Goal: Task Accomplishment & Management: Complete application form

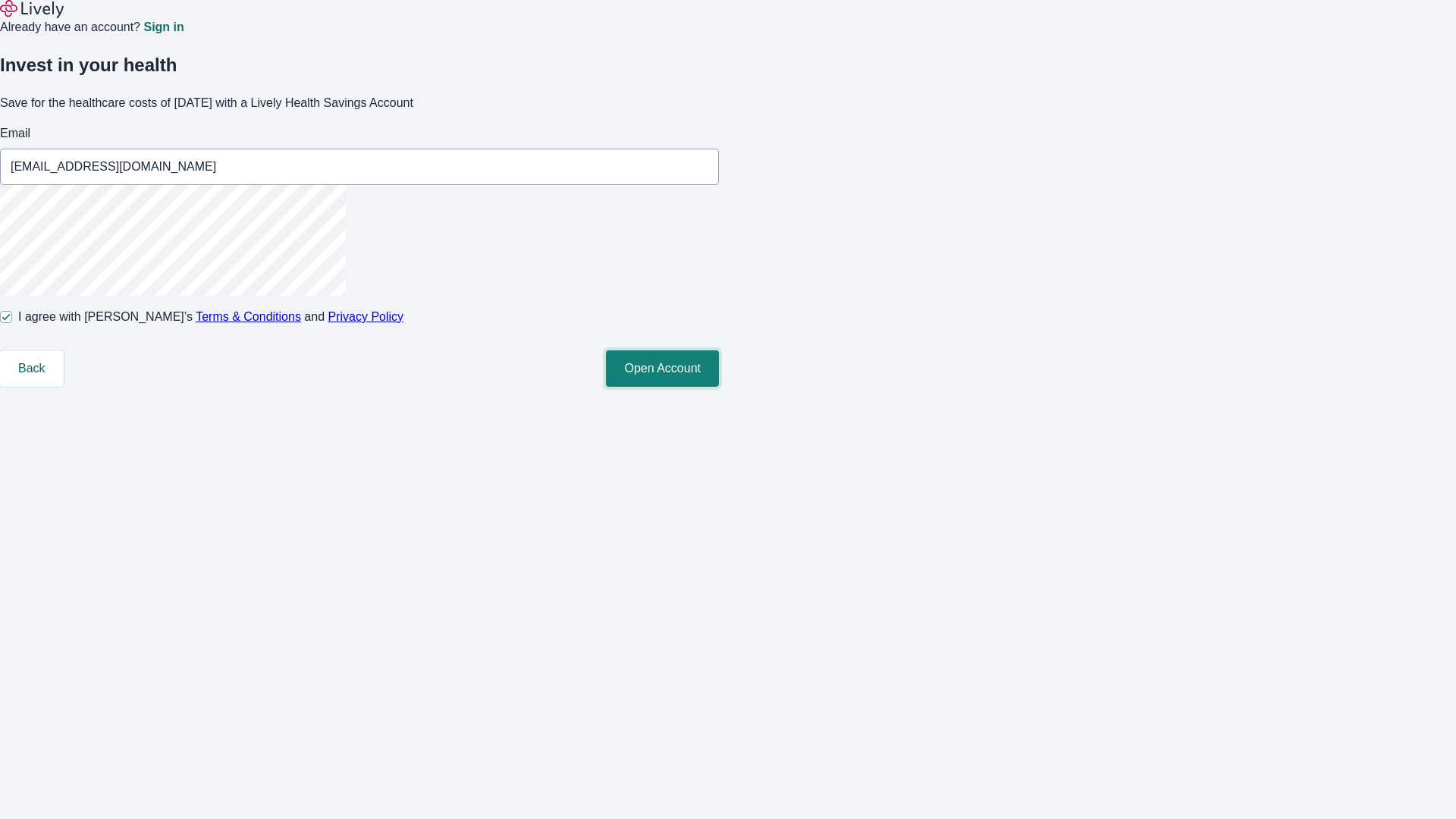
click at [719, 387] on button "Open Account" at bounding box center [663, 369] width 113 height 36
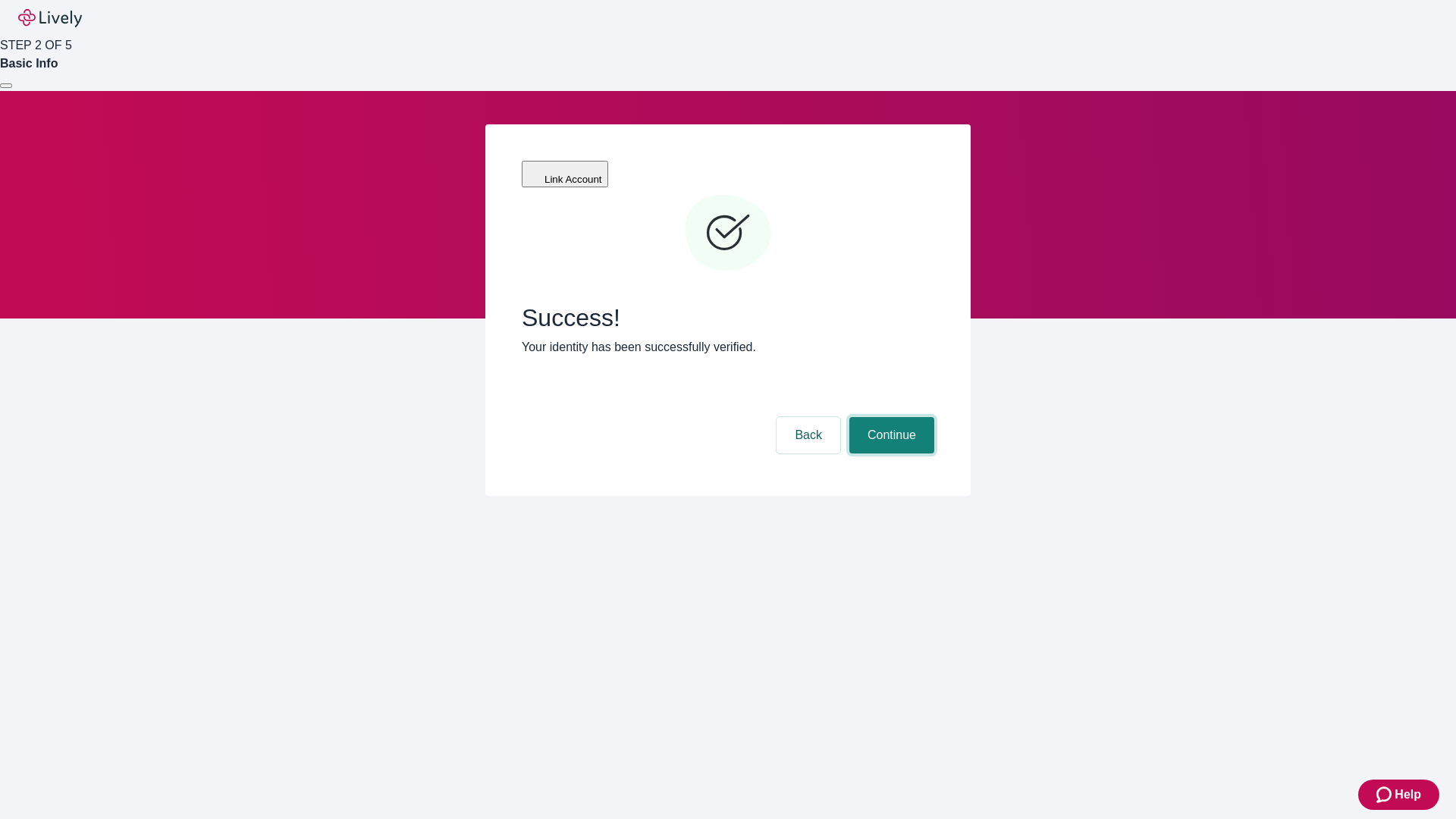
click at [890, 417] on button "Continue" at bounding box center [892, 435] width 85 height 36
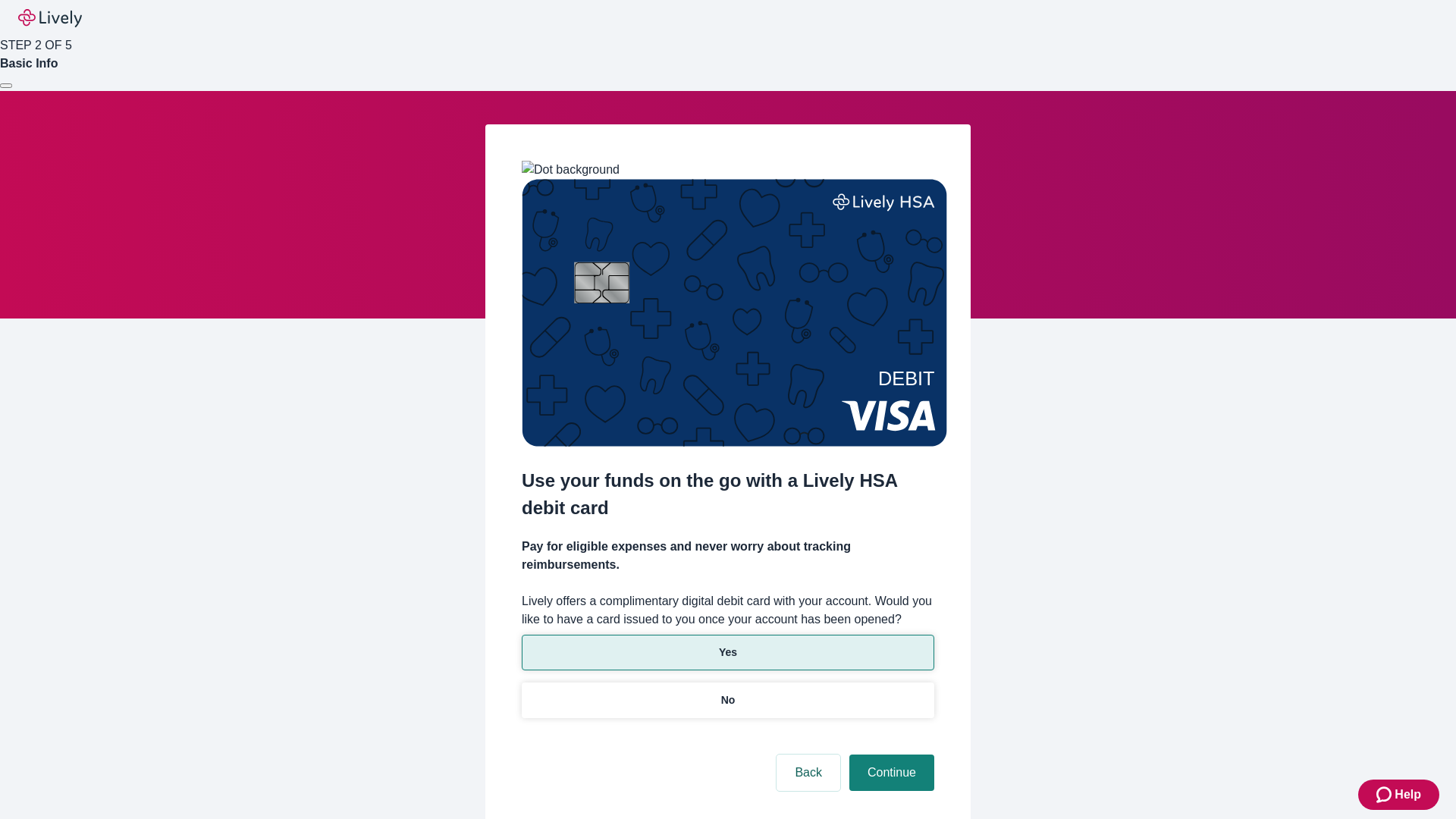
click at [727, 645] on p "Yes" at bounding box center [728, 652] width 18 height 16
click at [890, 755] on button "Continue" at bounding box center [892, 773] width 85 height 36
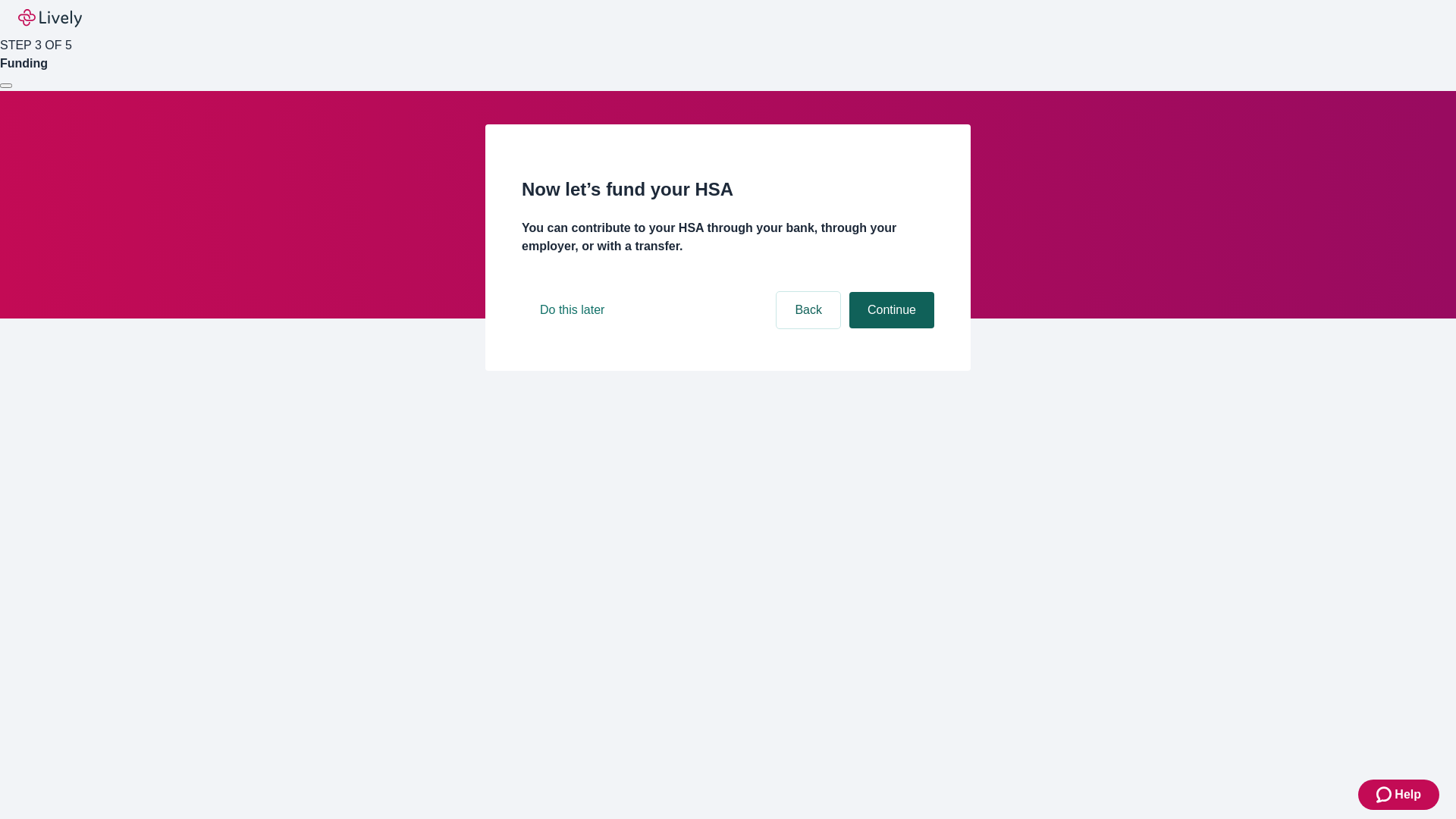
click at [890, 329] on button "Continue" at bounding box center [892, 310] width 85 height 36
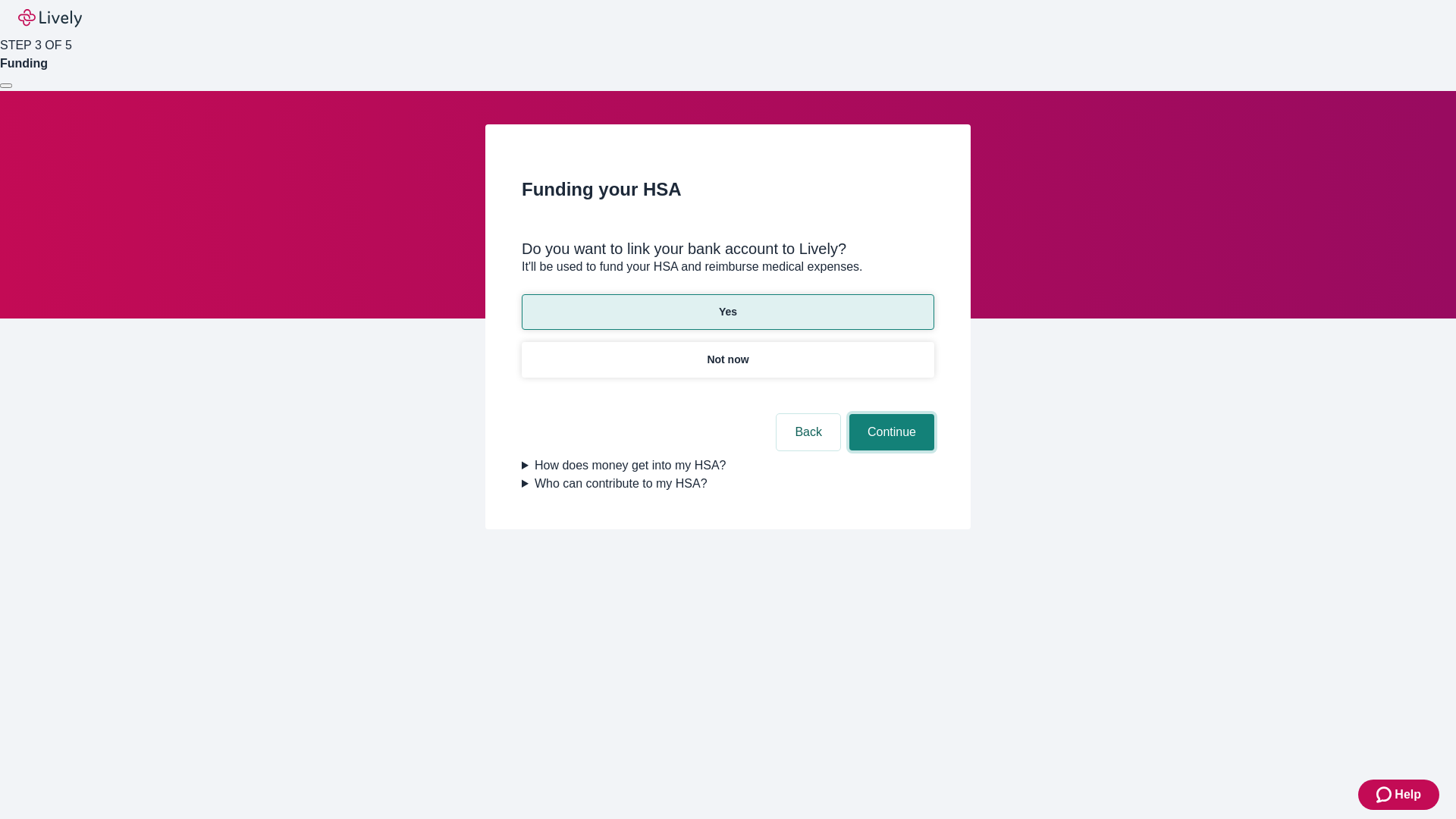
click at [890, 414] on button "Continue" at bounding box center [892, 432] width 85 height 36
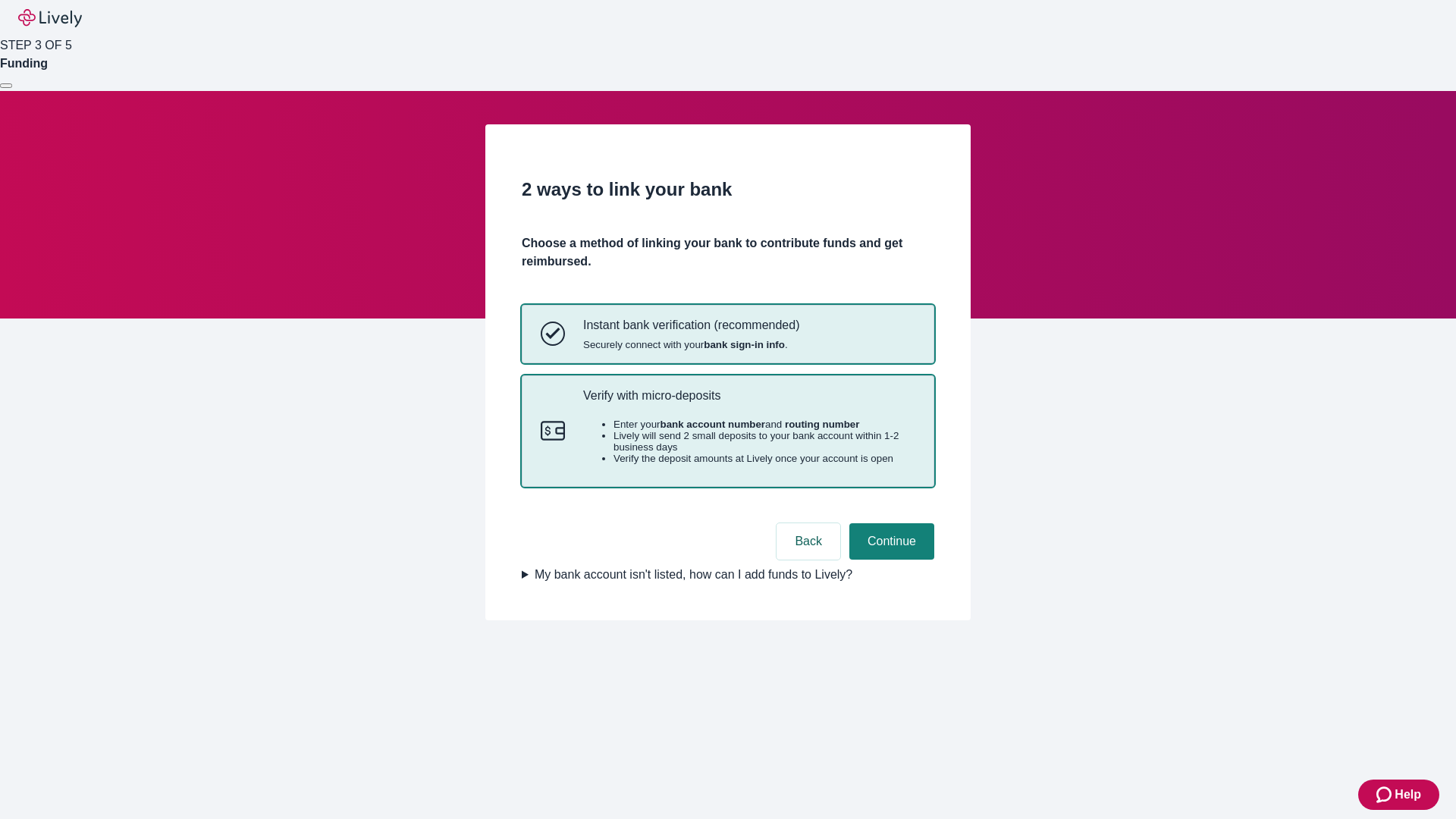
click at [748, 402] on p "Verify with micro-deposits" at bounding box center [749, 395] width 332 height 14
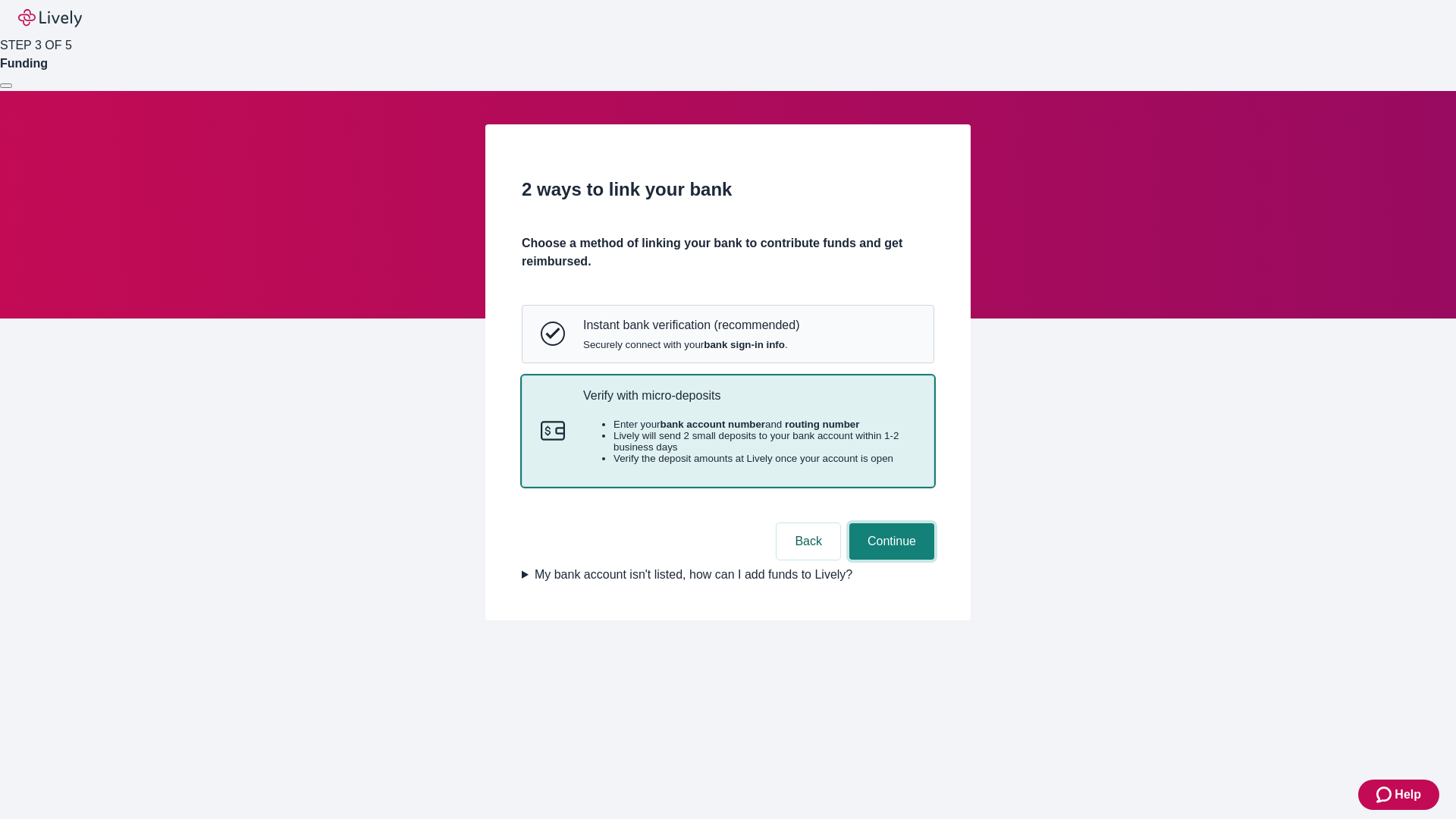
click at [890, 559] on button "Continue" at bounding box center [892, 541] width 85 height 36
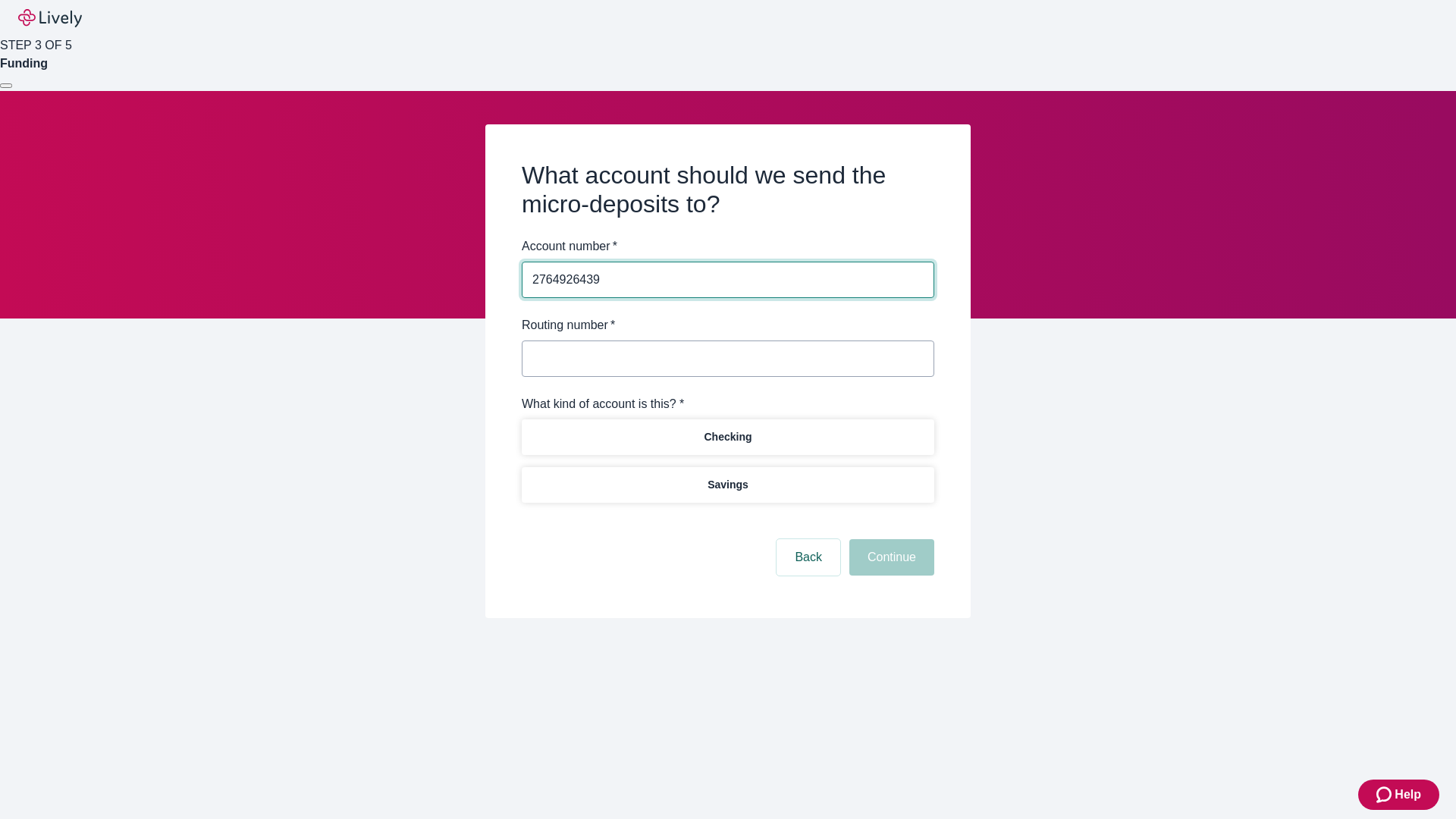
type input "2764926439"
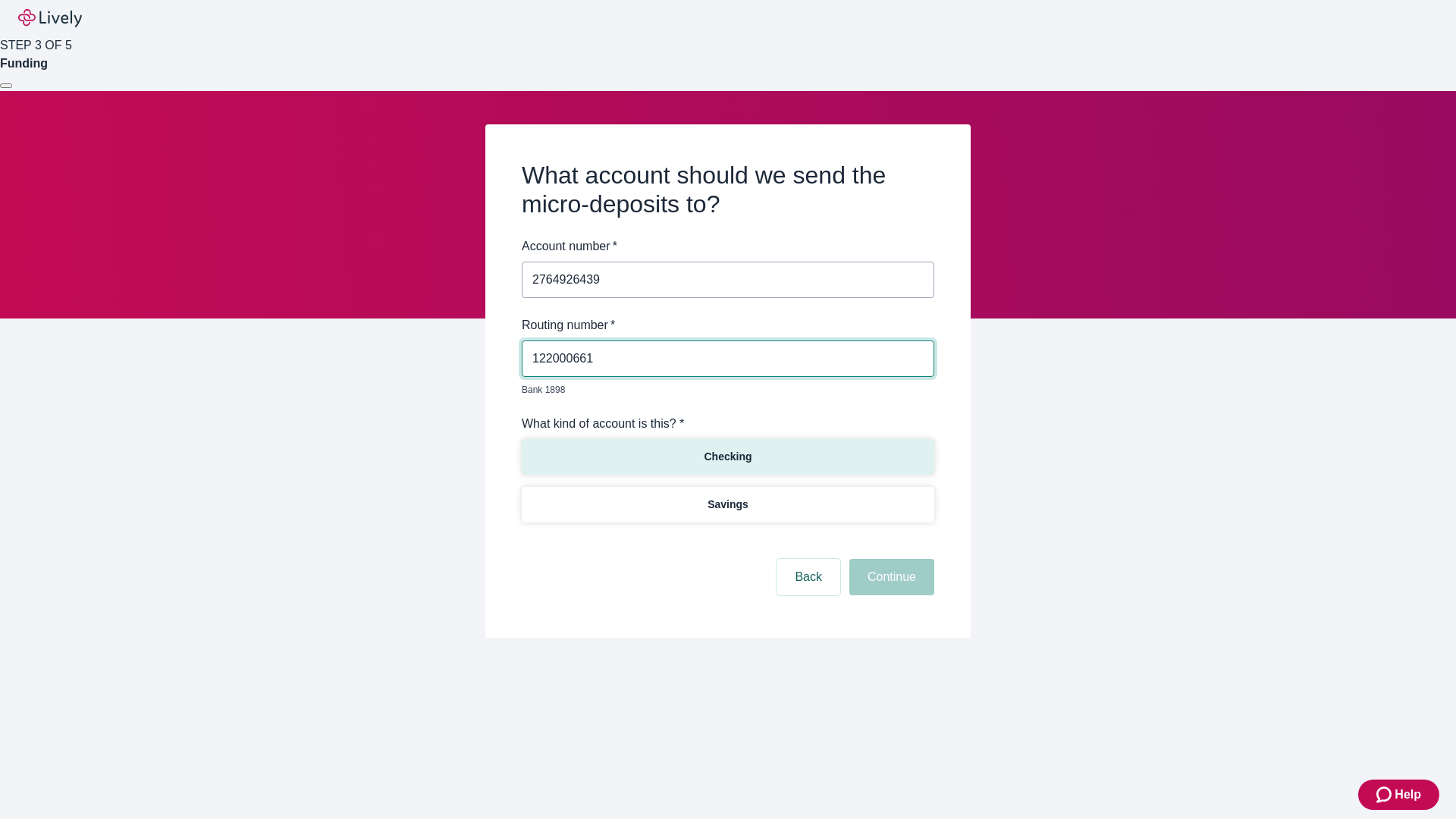
type input "122000661"
click at [727, 449] on p "Checking" at bounding box center [728, 457] width 48 height 16
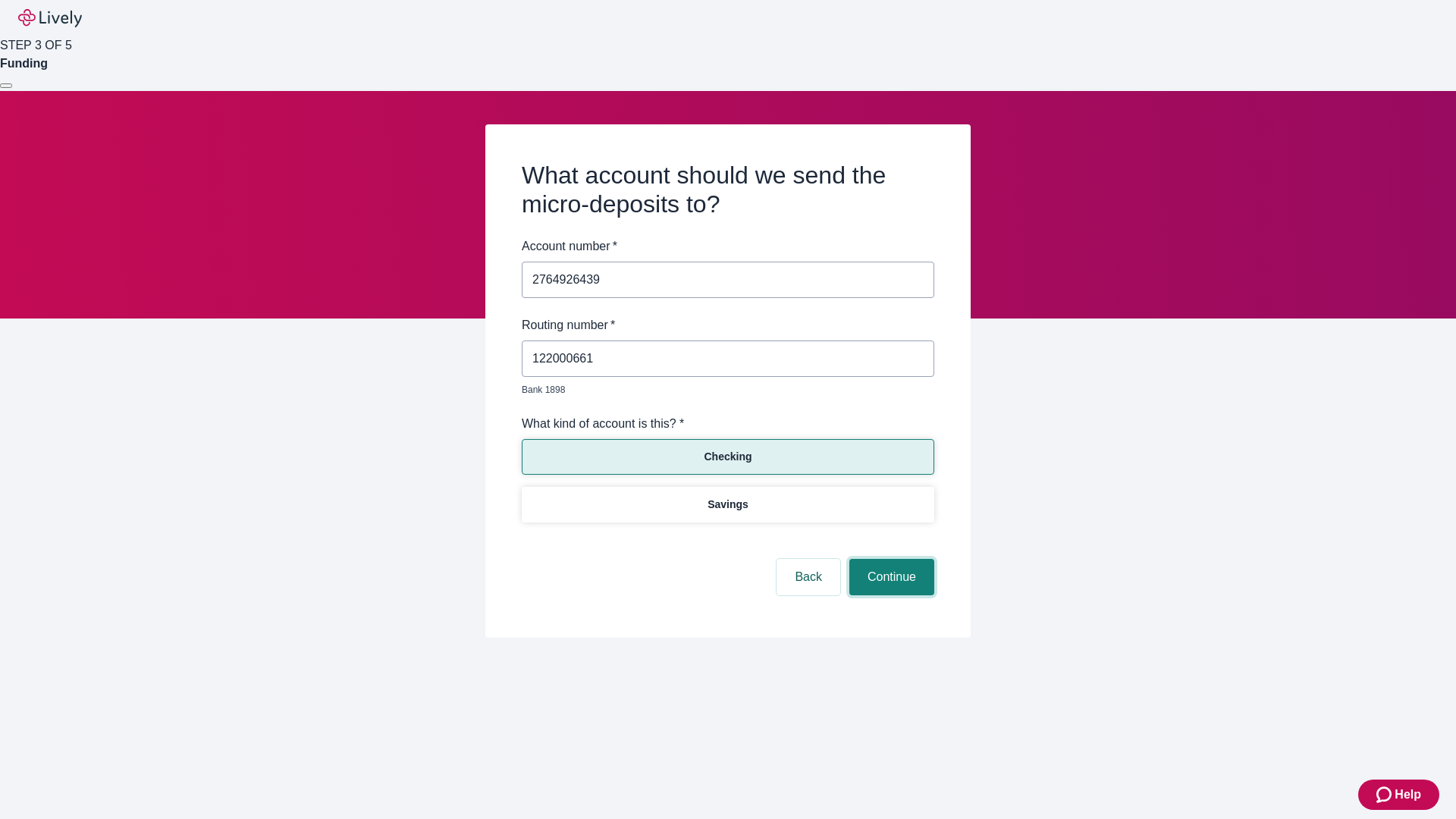
click at [890, 559] on button "Continue" at bounding box center [892, 578] width 85 height 36
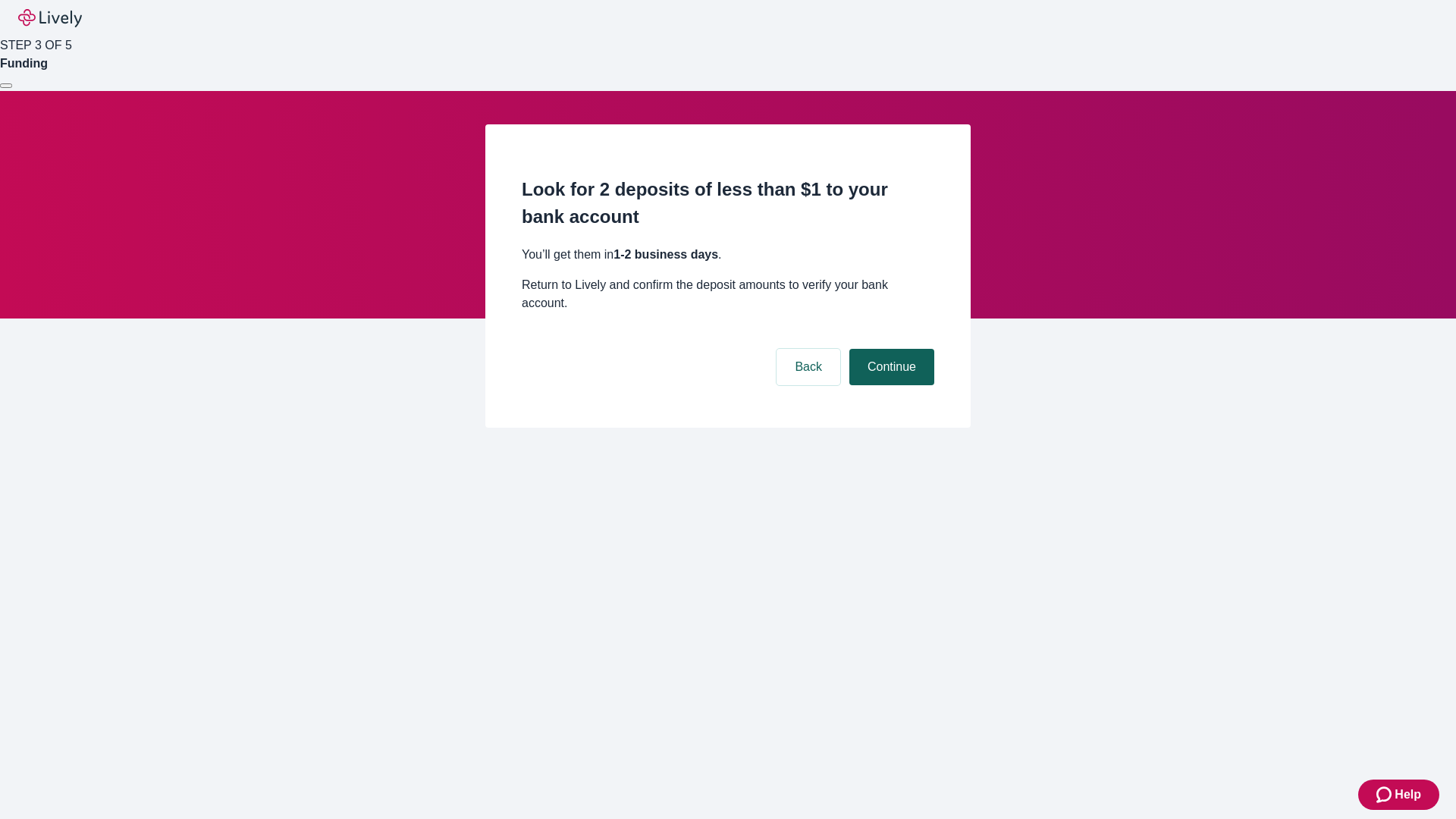
click at [890, 349] on button "Continue" at bounding box center [892, 367] width 85 height 36
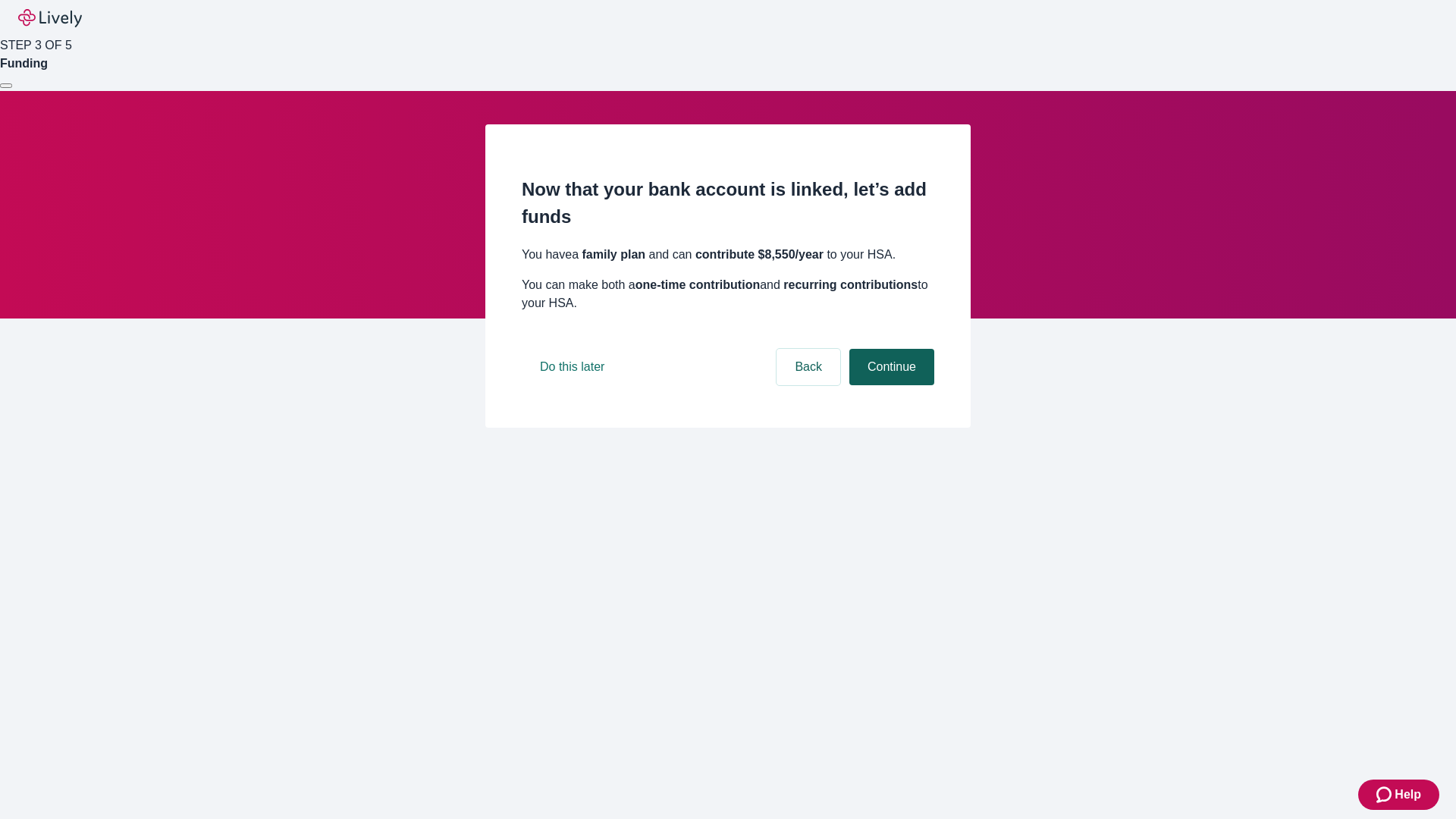
click at [890, 385] on button "Continue" at bounding box center [892, 367] width 85 height 36
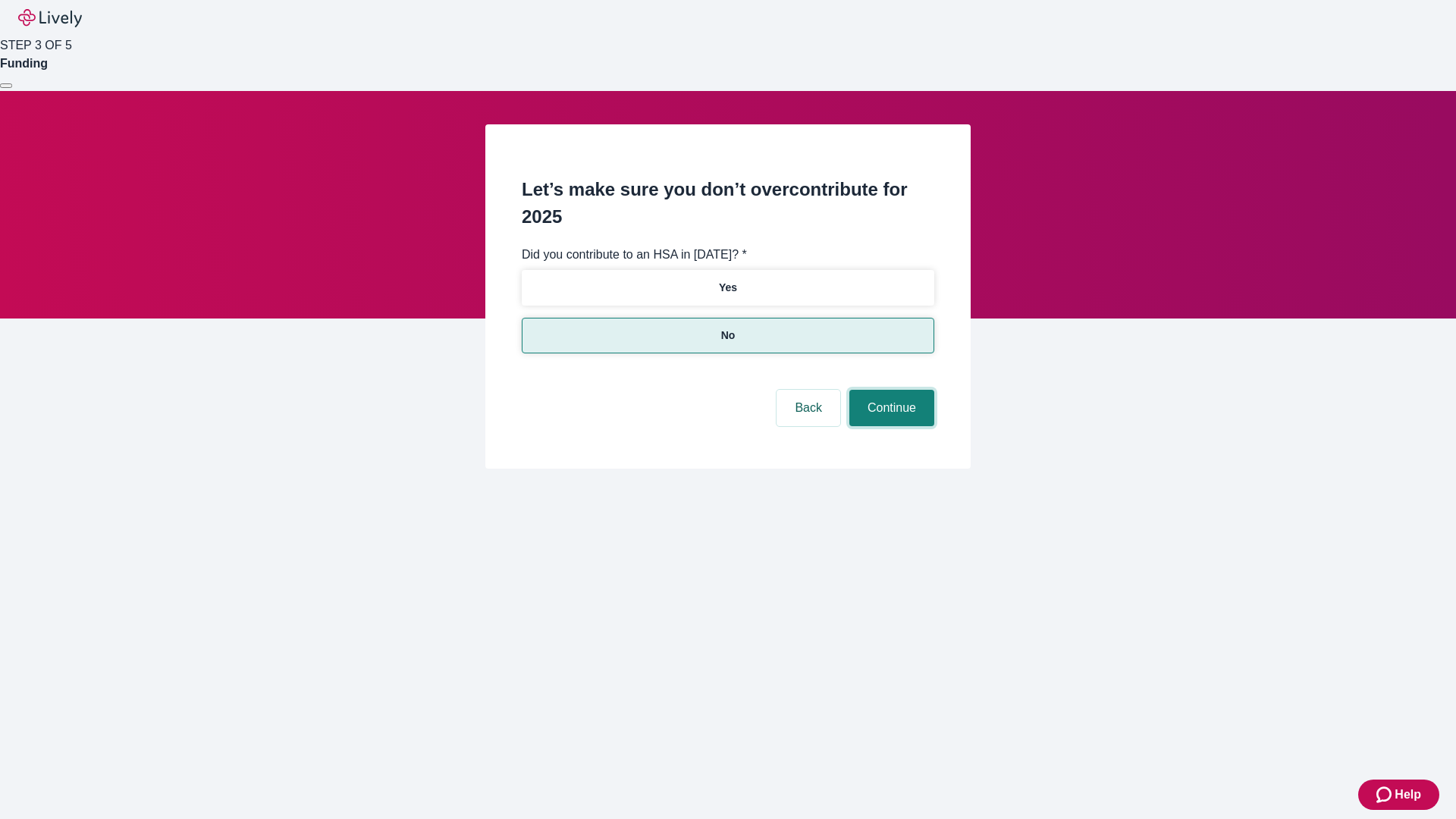
click at [890, 390] on button "Continue" at bounding box center [892, 408] width 85 height 36
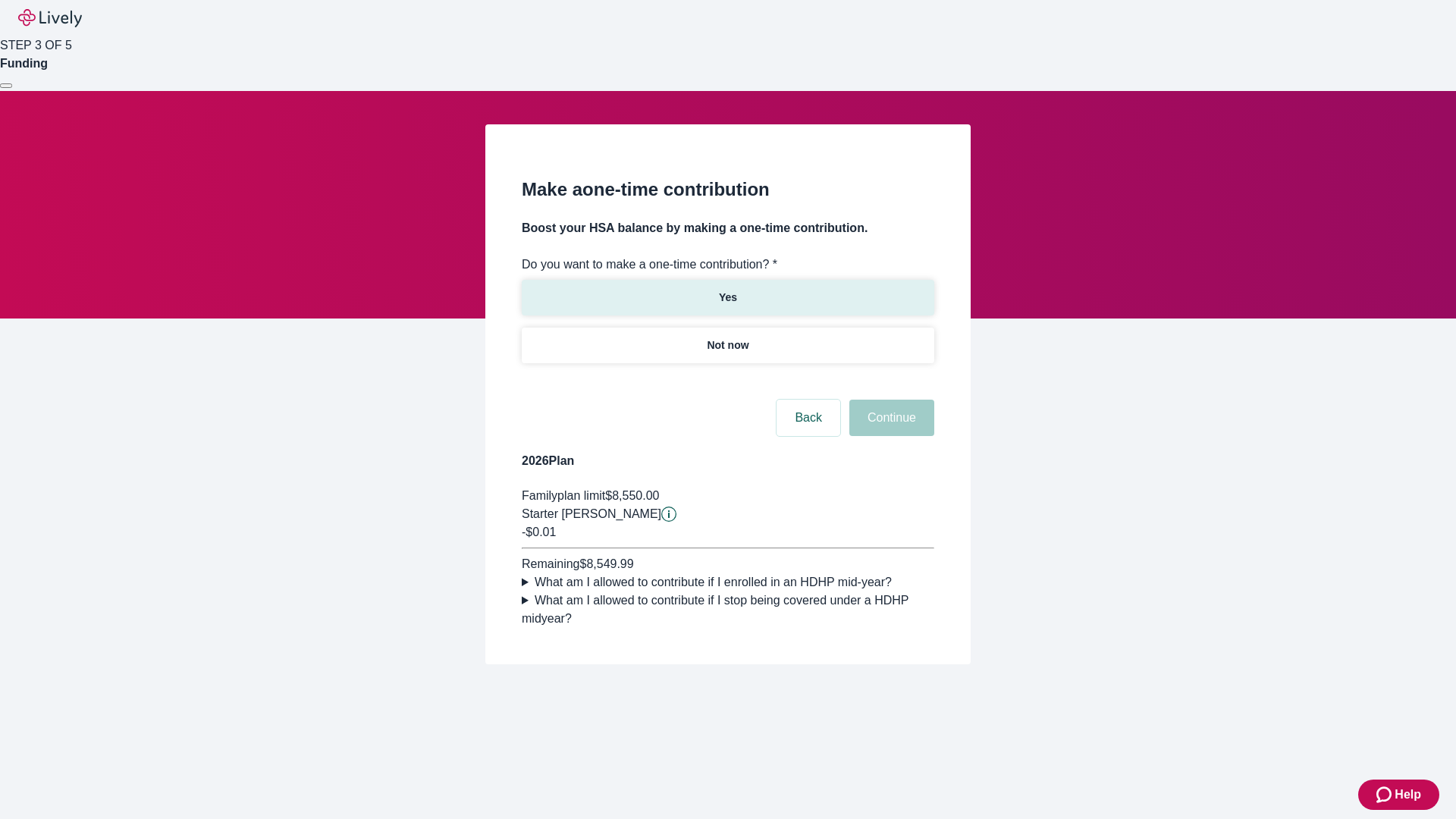
click at [727, 289] on p "Yes" at bounding box center [728, 297] width 18 height 16
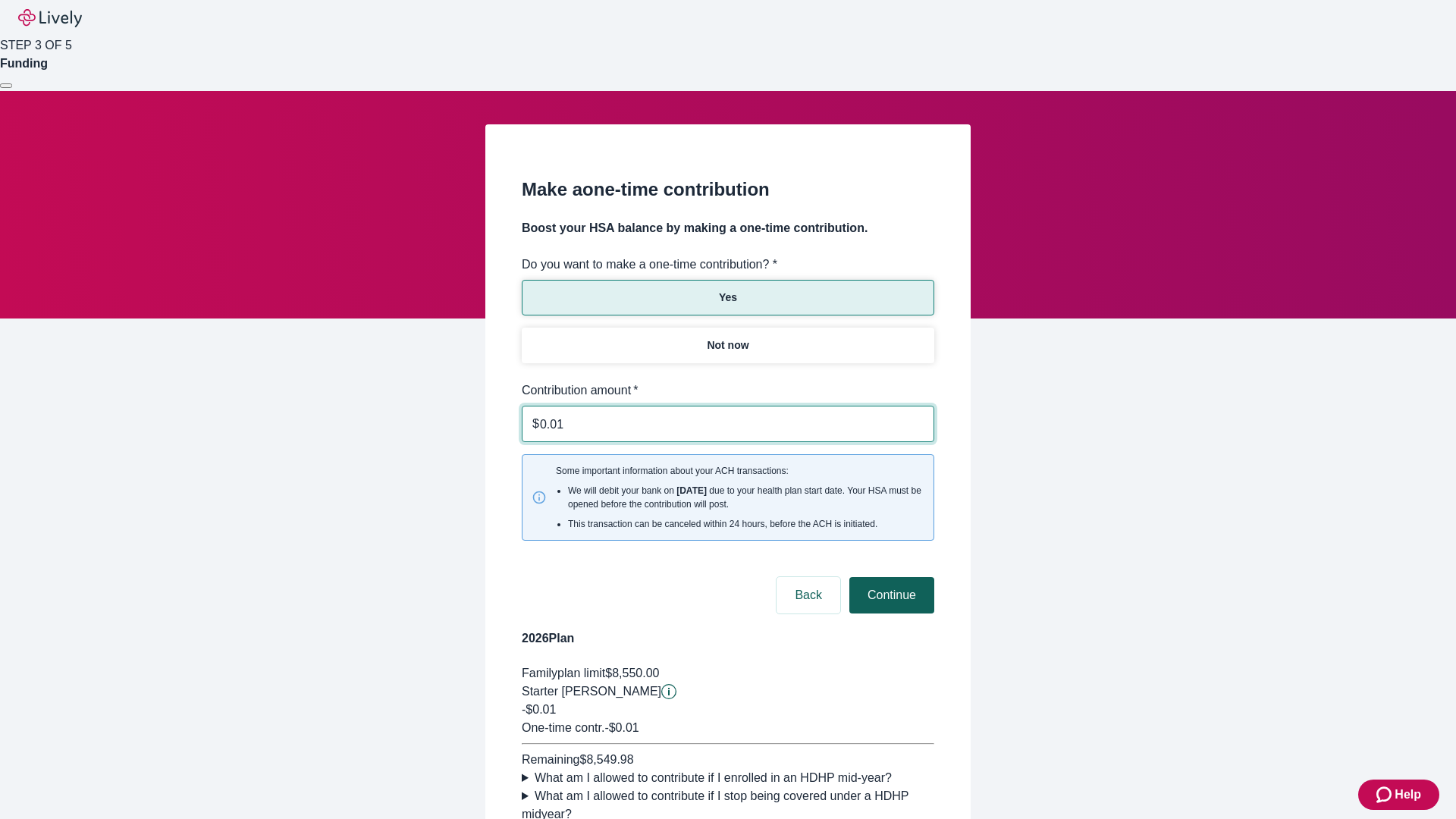
type input "0.01"
click at [890, 578] on button "Continue" at bounding box center [892, 596] width 85 height 36
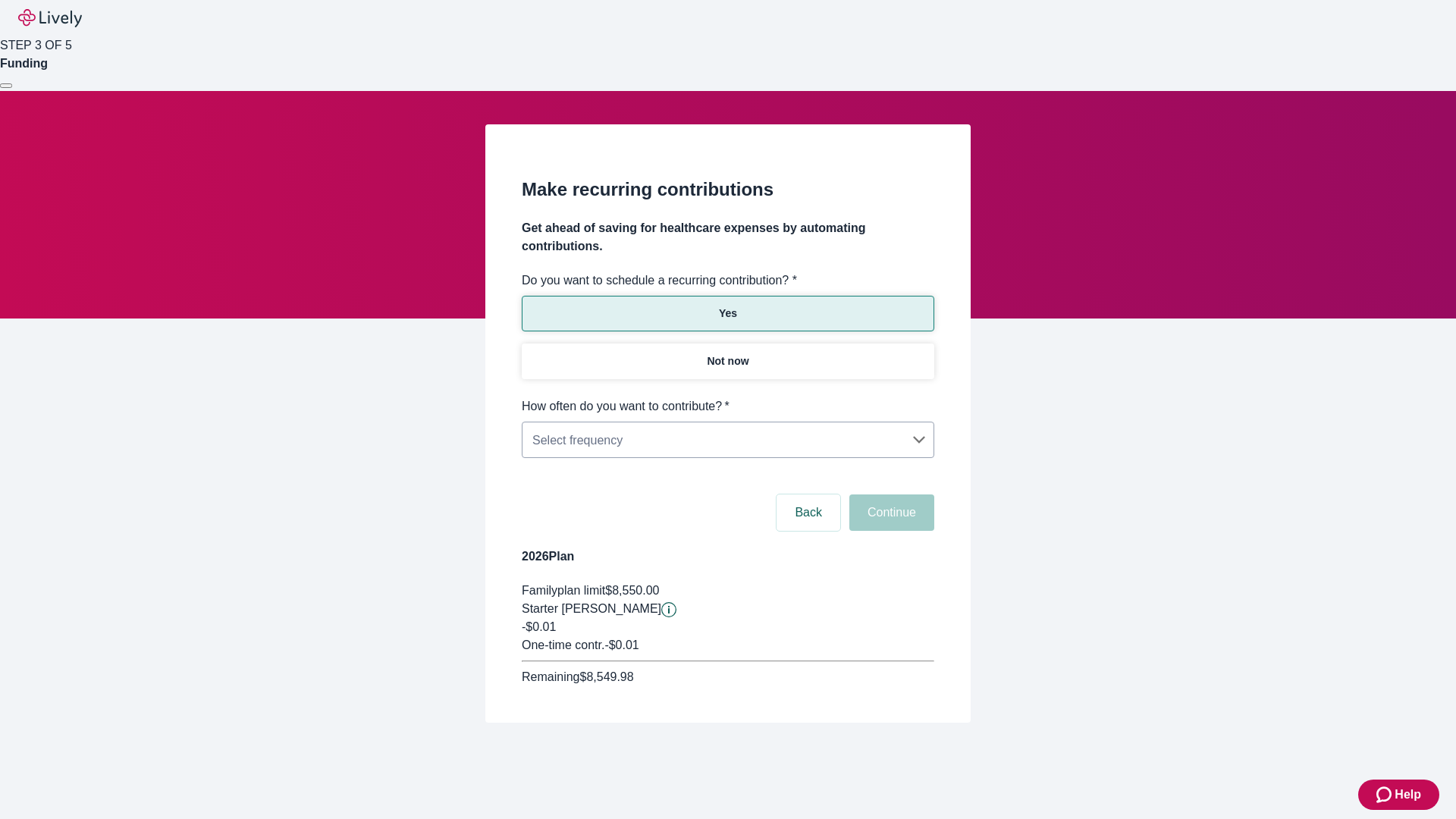
click at [727, 398] on body "Help STEP 3 OF 5 Funding Make recurring contributions Get ahead of saving for h…" at bounding box center [728, 398] width 1456 height 796
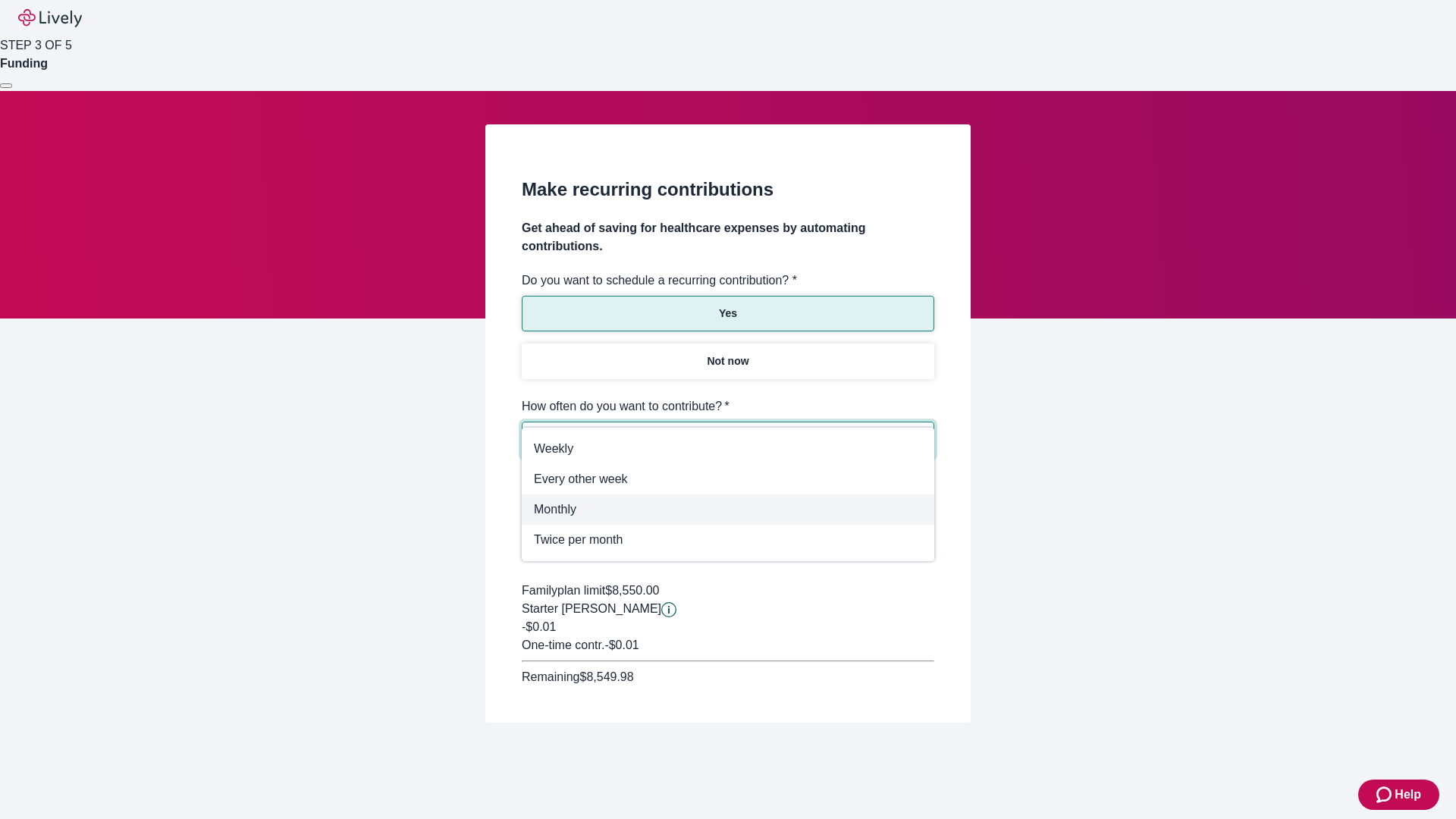
click at [728, 510] on span "Monthly" at bounding box center [727, 510] width 388 height 18
type input "Monthly"
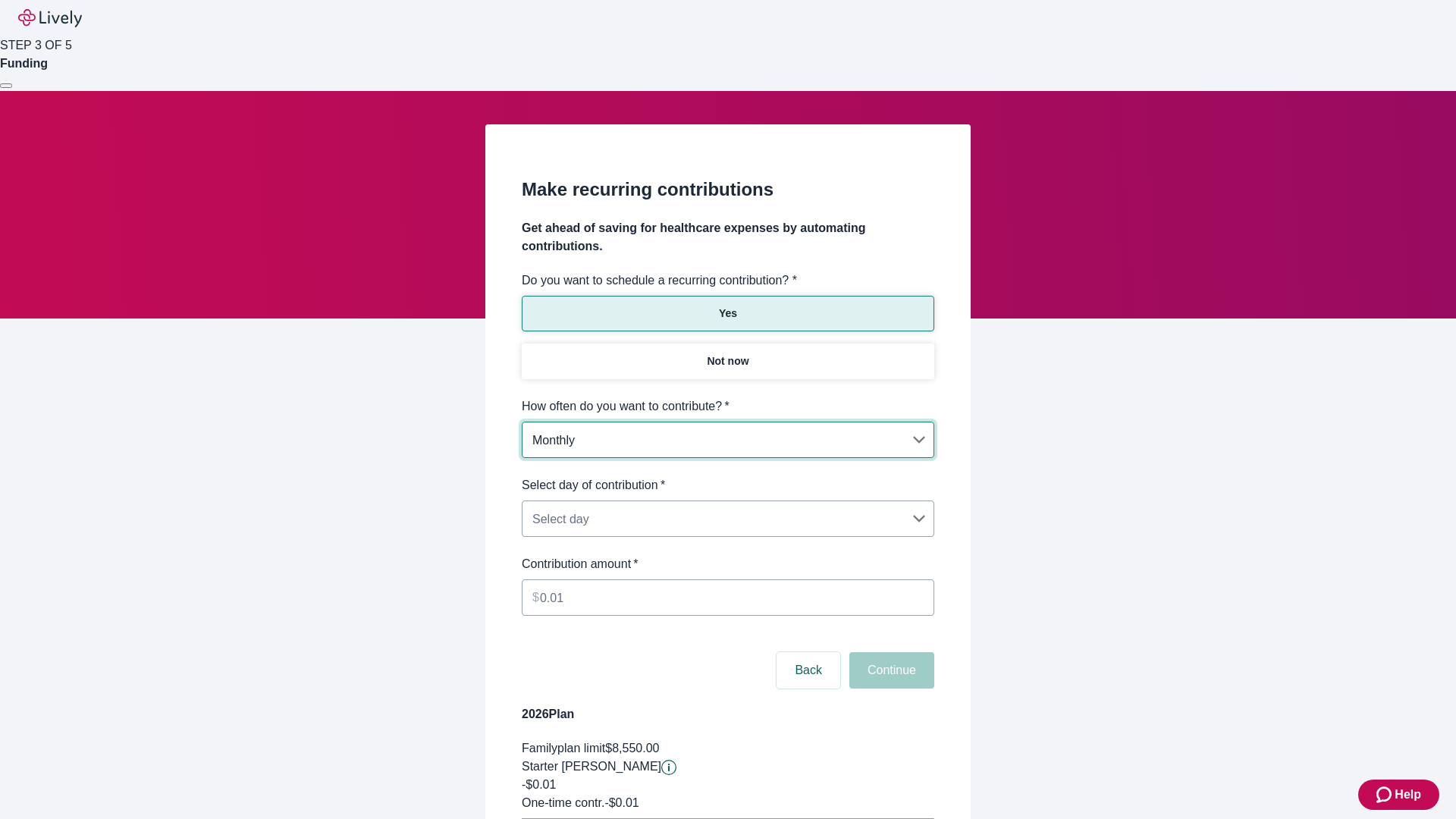
click at [727, 476] on body "Help STEP 3 OF 5 Funding Make recurring contributions Get ahead of saving for h…" at bounding box center [728, 476] width 1456 height 953
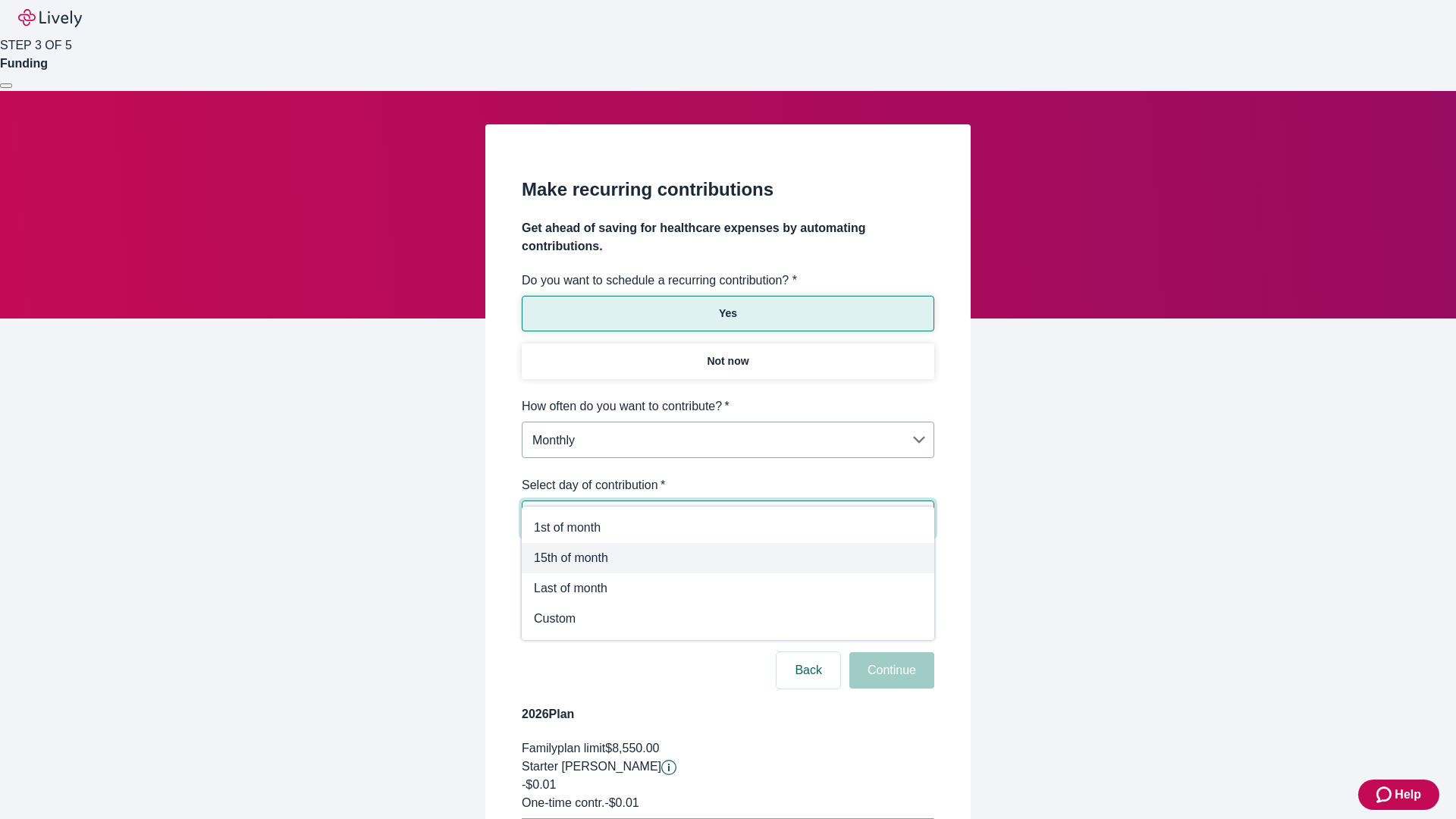
click at [728, 558] on span "15th of month" at bounding box center [727, 557] width 388 height 18
type input "Monthly15th"
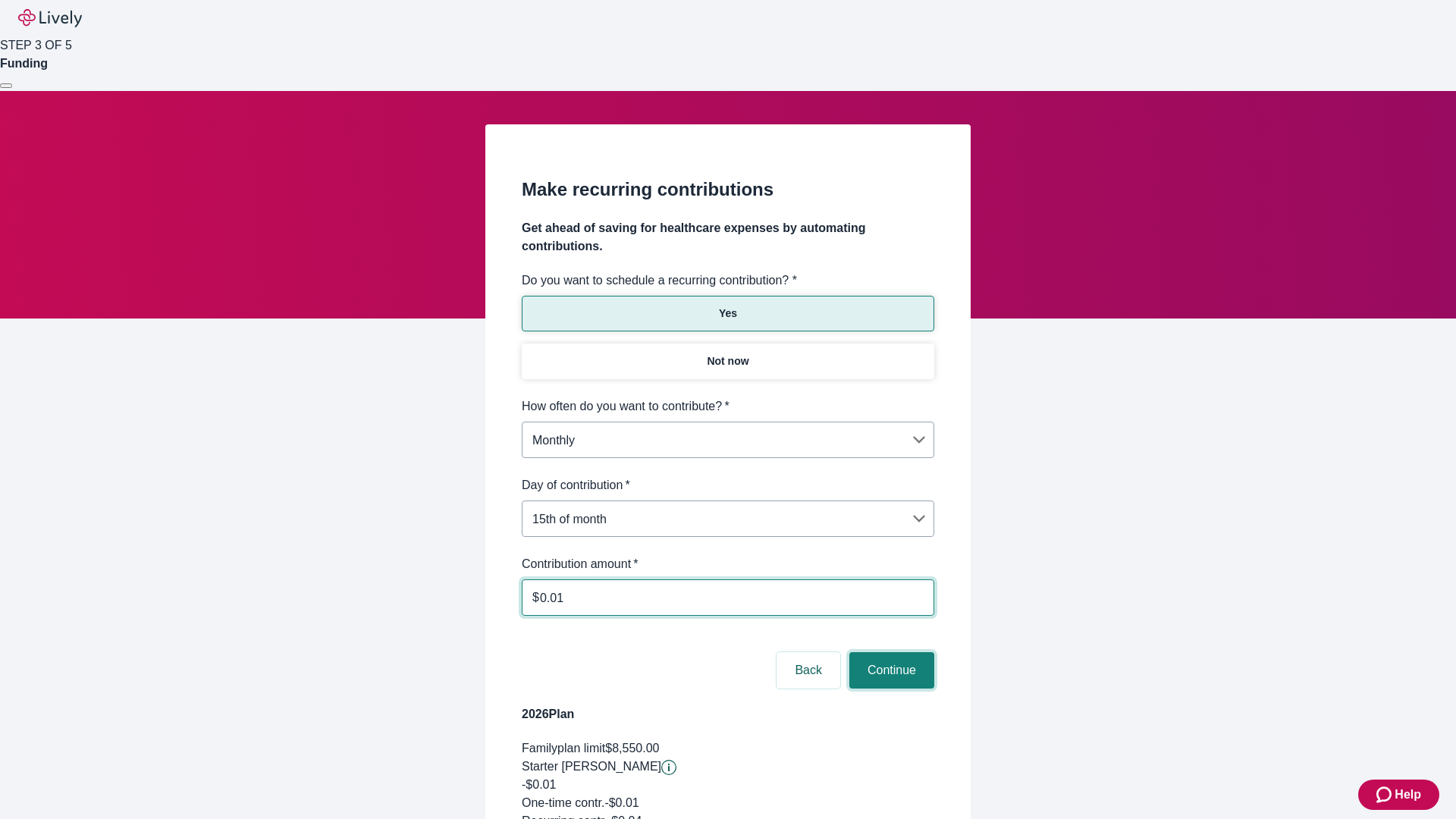
click at [890, 652] on button "Continue" at bounding box center [892, 671] width 85 height 36
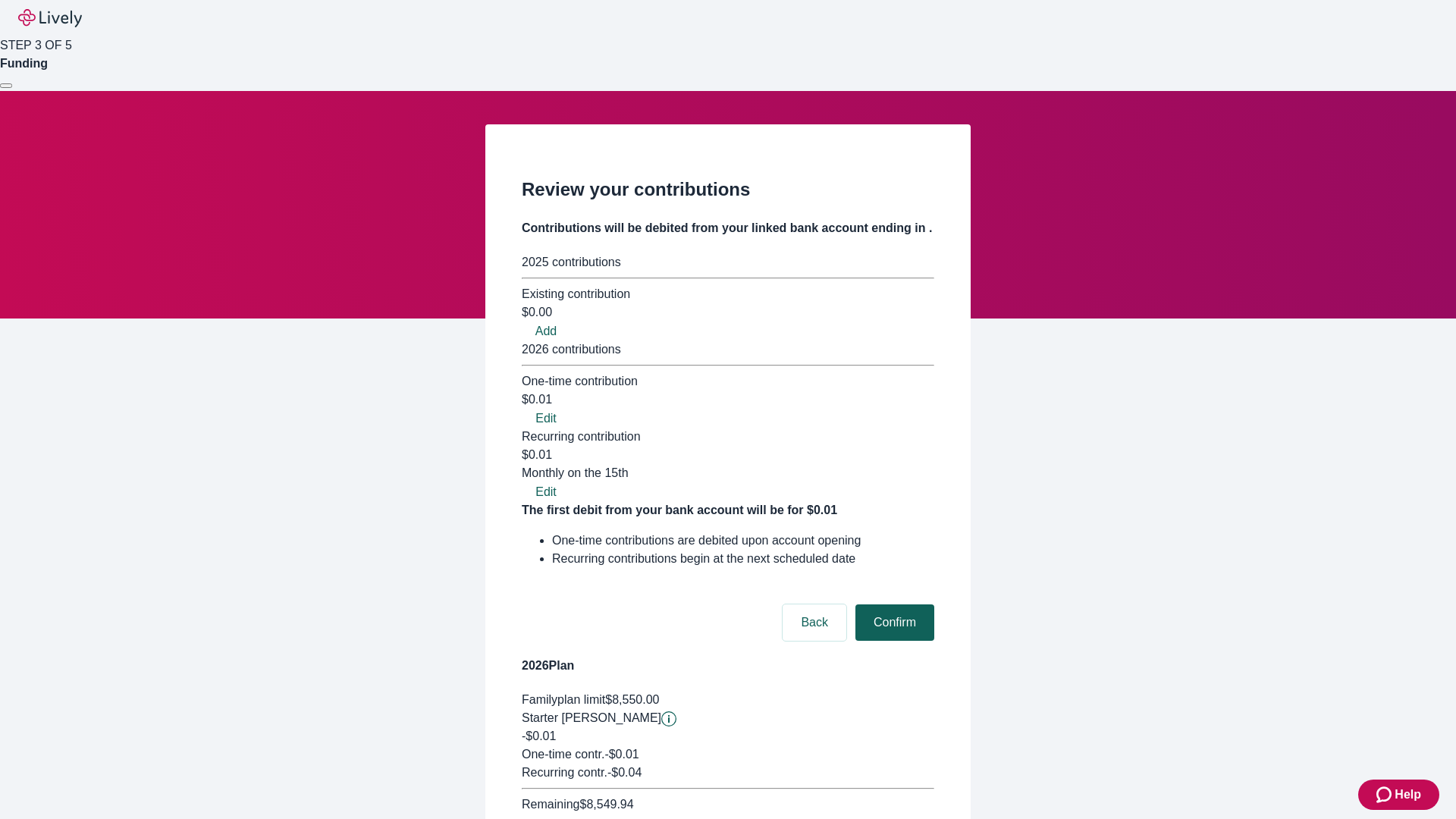
click at [893, 604] on button "Confirm" at bounding box center [895, 623] width 79 height 36
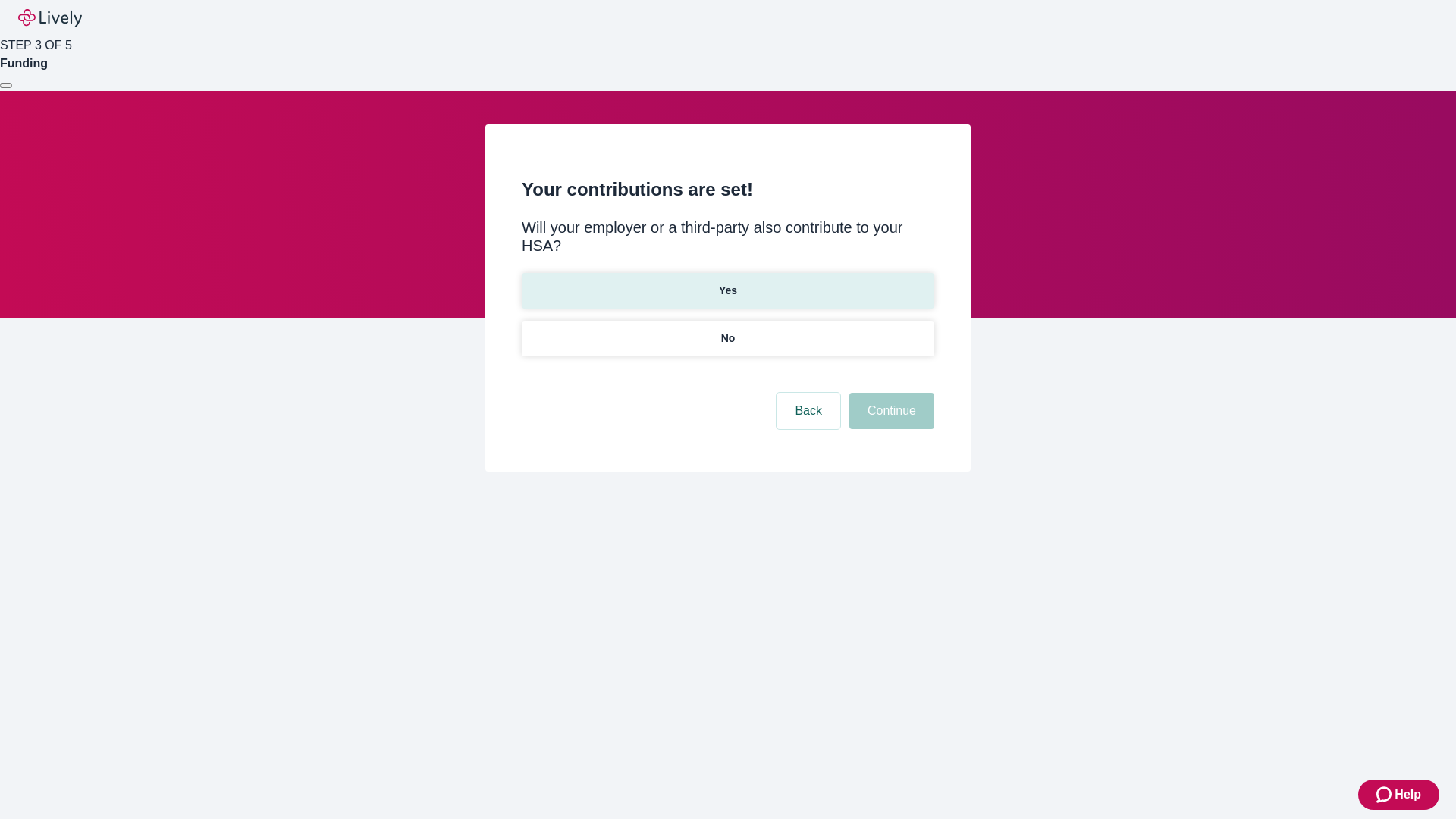
click at [727, 283] on p "Yes" at bounding box center [728, 290] width 18 height 16
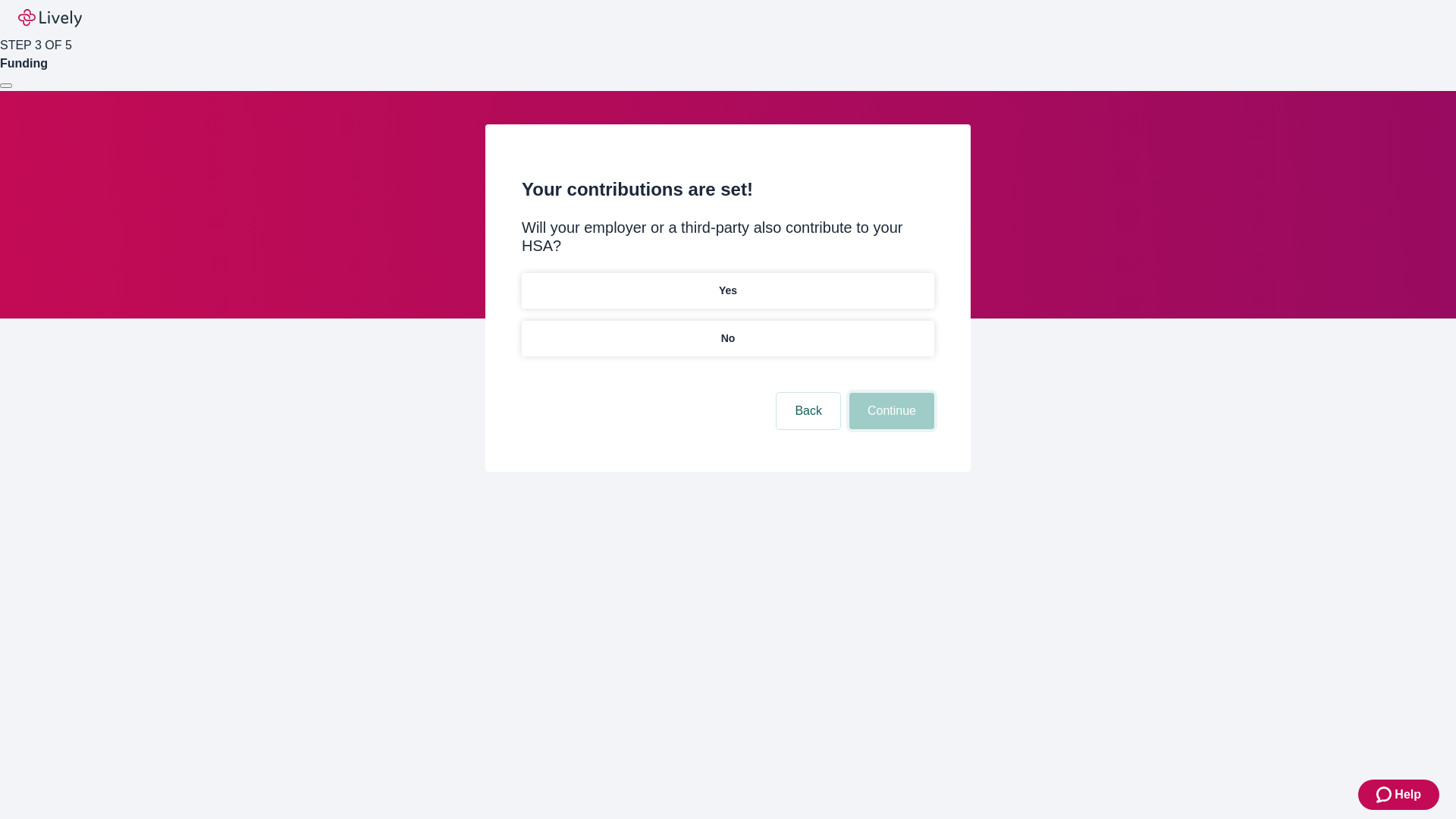
click at [890, 393] on button "Continue" at bounding box center [892, 411] width 85 height 36
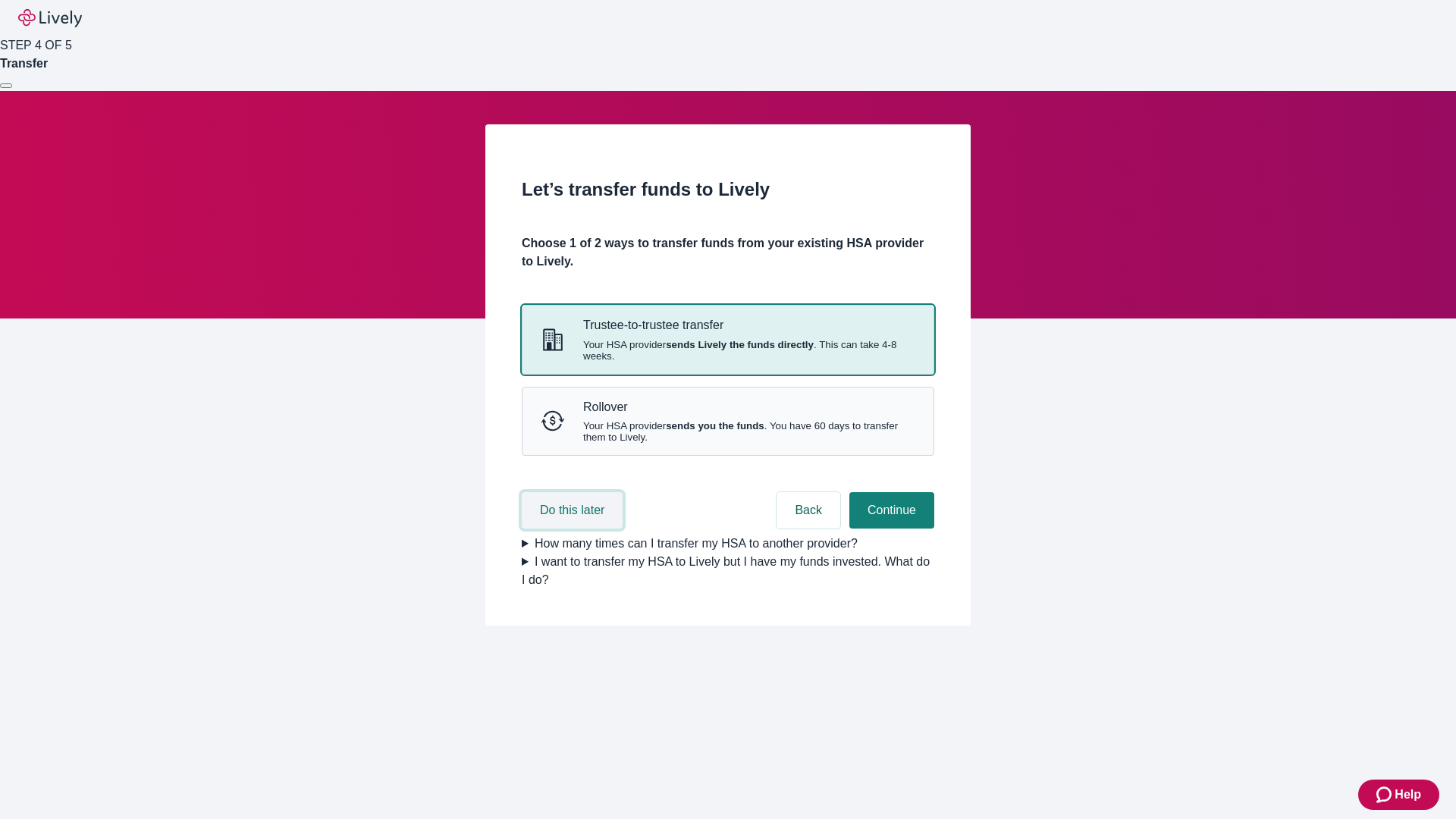
click at [574, 529] on button "Do this later" at bounding box center [572, 511] width 101 height 36
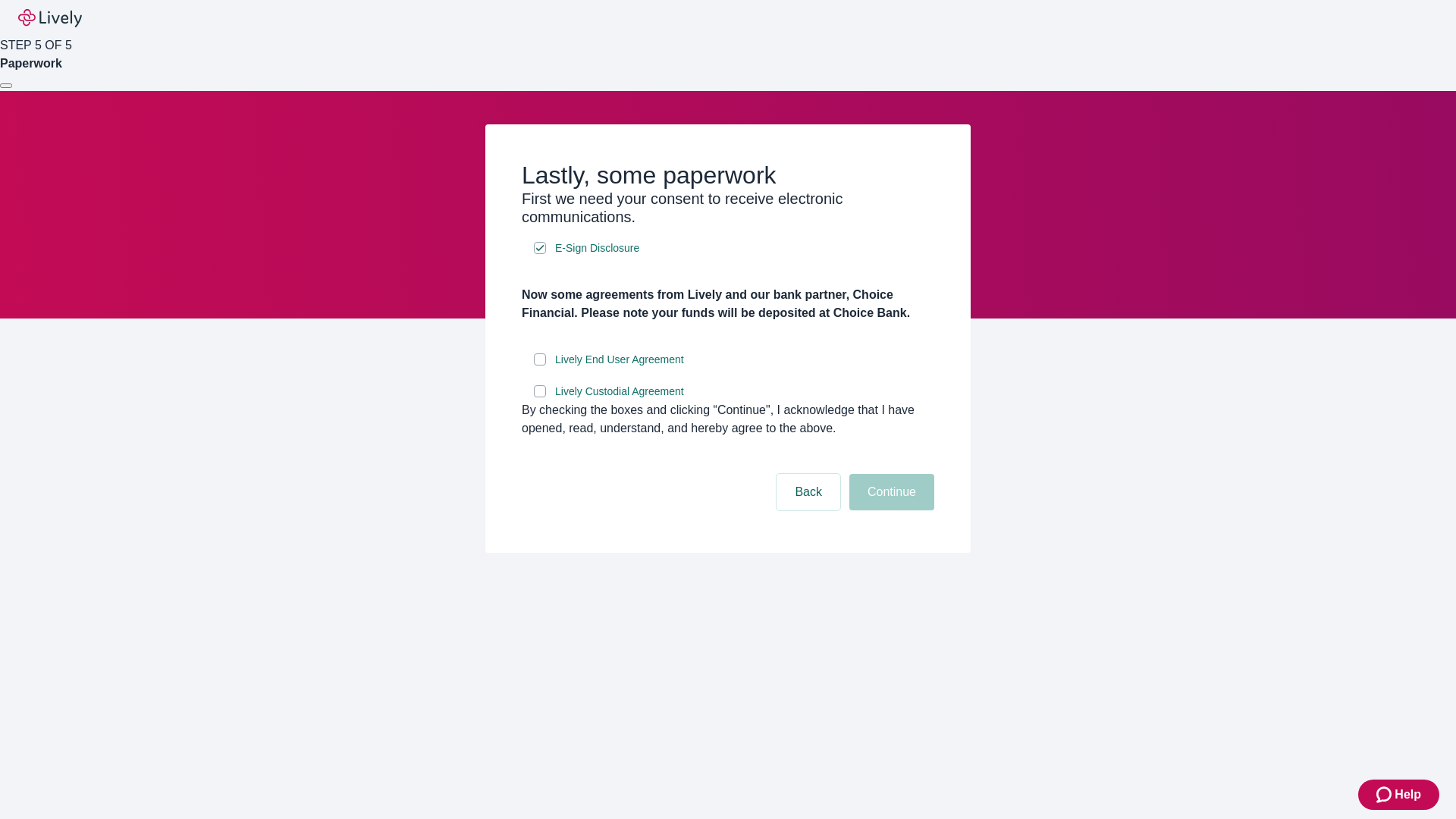
click at [540, 366] on input "Lively End User Agreement" at bounding box center [539, 359] width 12 height 12
checkbox input "true"
click at [540, 398] on input "Lively Custodial Agreement" at bounding box center [539, 391] width 12 height 12
checkbox input "true"
click at [890, 511] on button "Continue" at bounding box center [892, 492] width 85 height 36
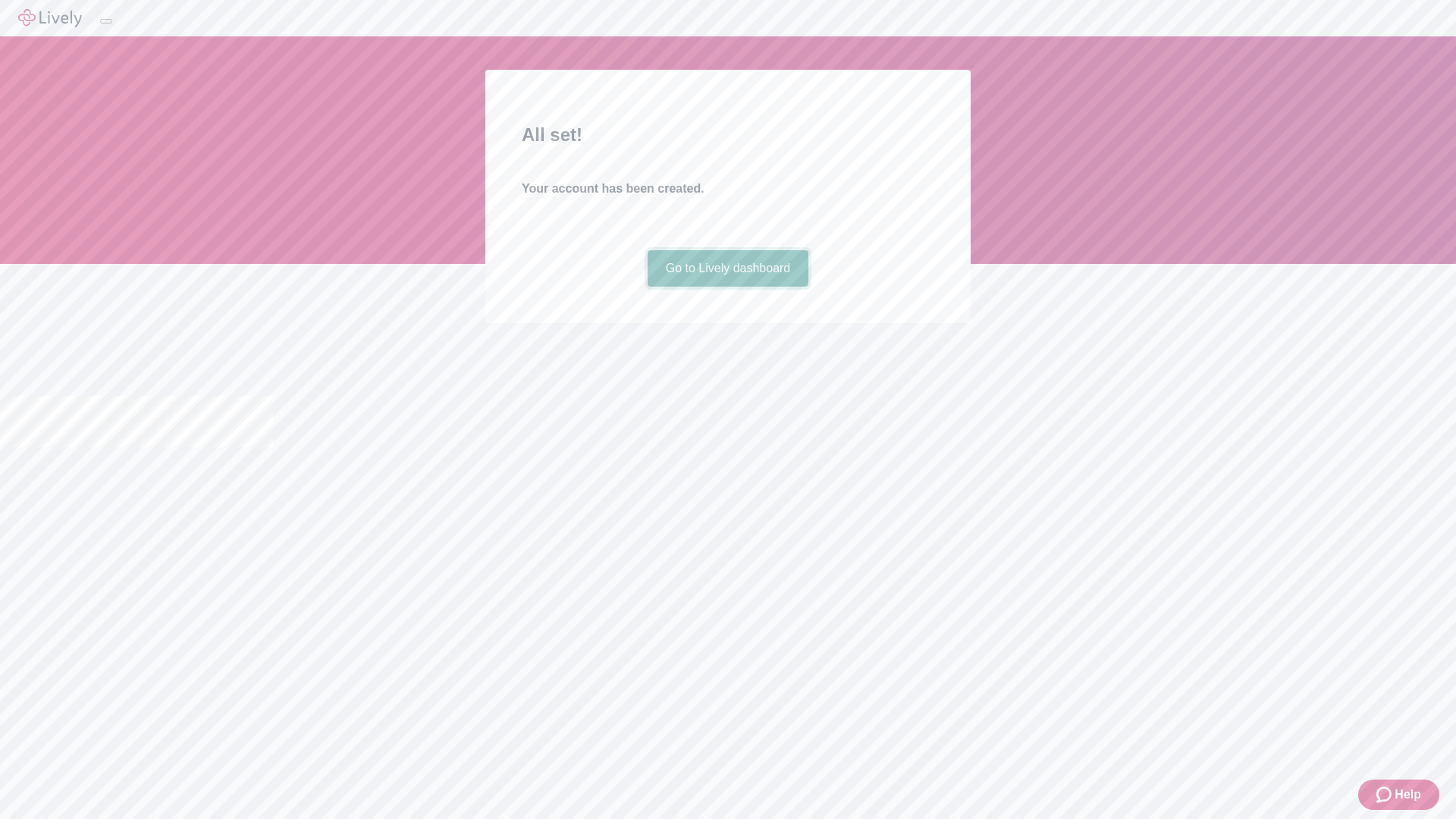
click at [727, 286] on link "Go to Lively dashboard" at bounding box center [728, 268] width 162 height 36
